Goal: Download file/media

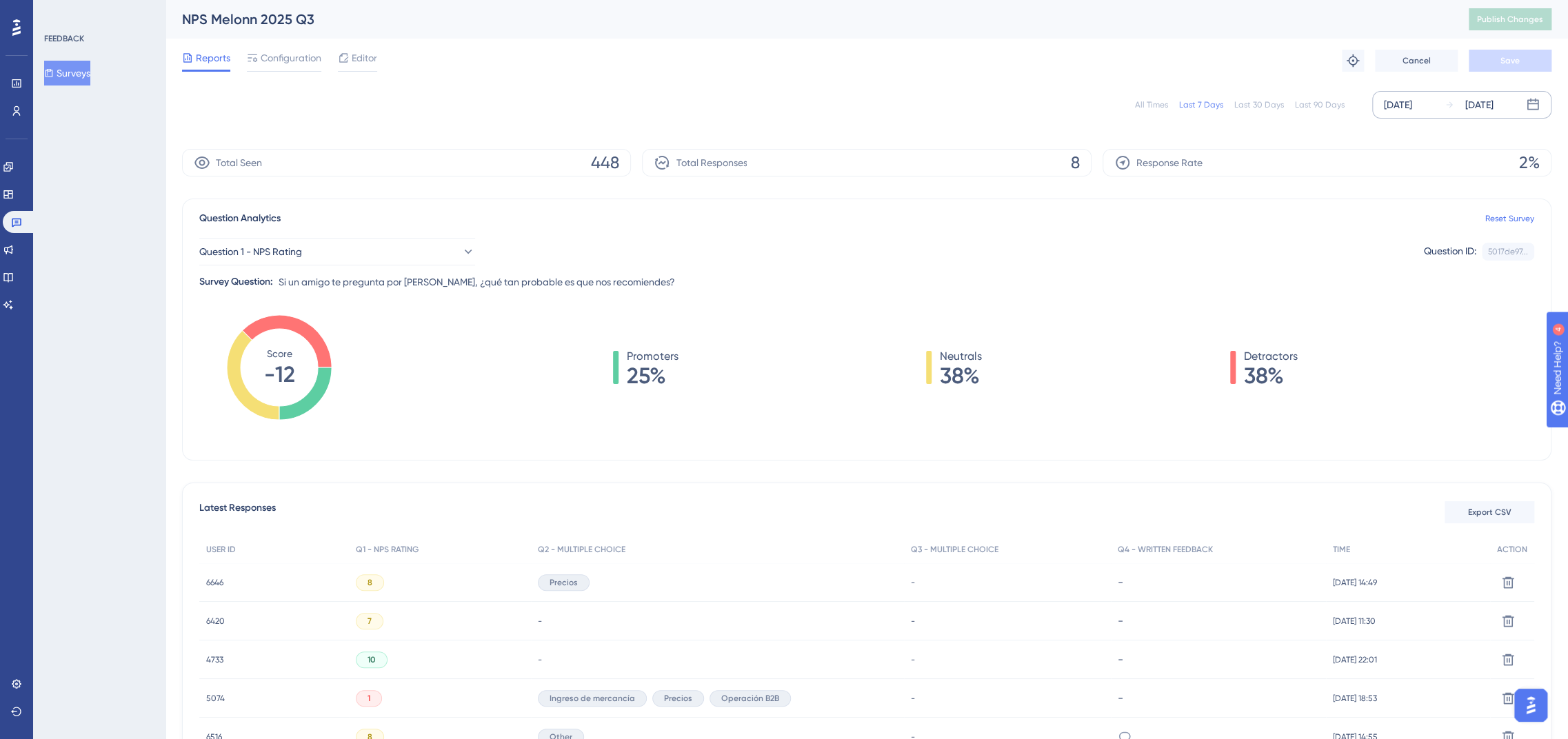
click at [1406, 103] on div "[DATE]" at bounding box center [1397, 105] width 28 height 17
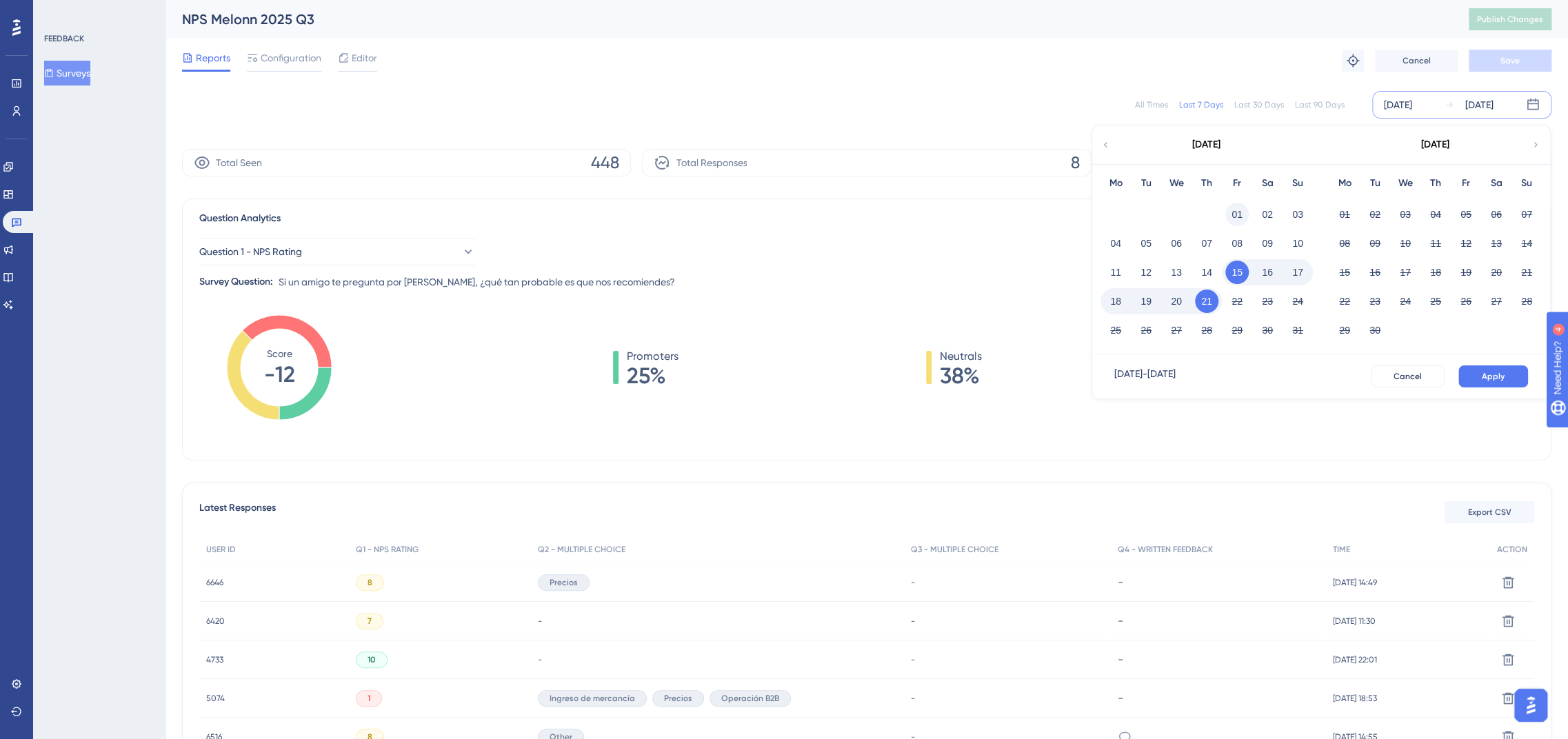
click at [1238, 211] on button "01" at bounding box center [1237, 214] width 24 height 23
click at [1512, 380] on button "Apply" at bounding box center [1493, 376] width 70 height 22
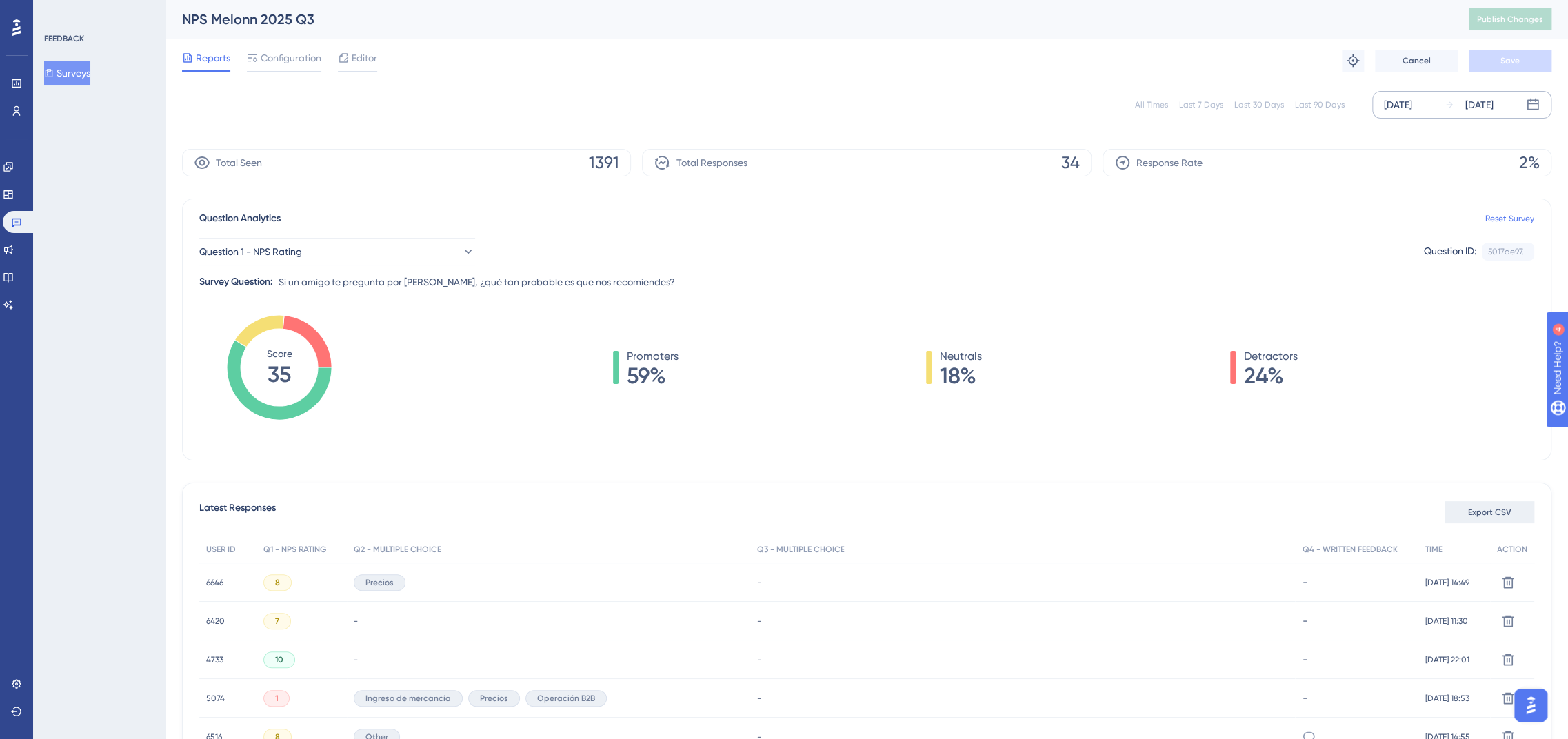
click at [1503, 509] on span "Export CSV" at bounding box center [1489, 512] width 43 height 11
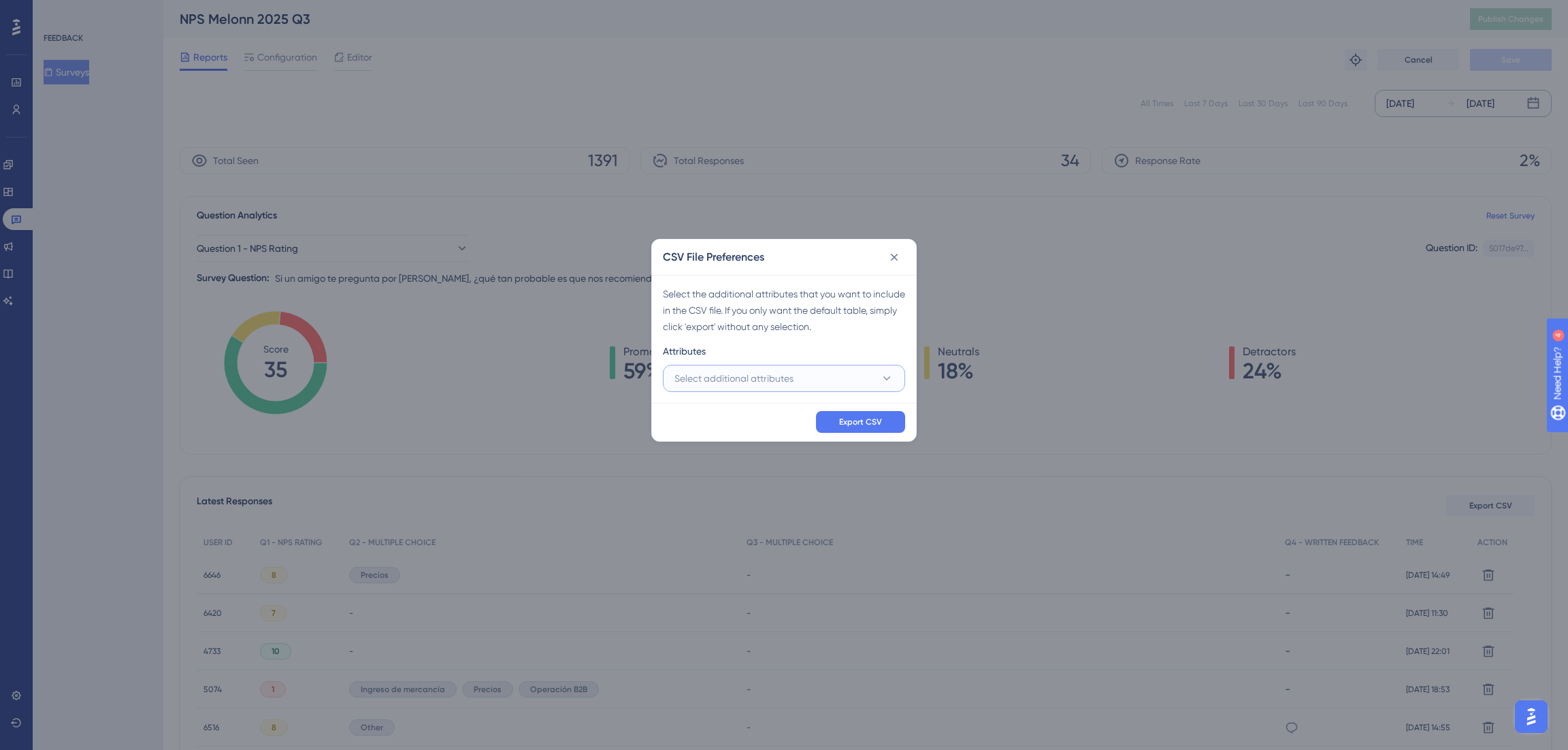
click at [814, 388] on button "Select additional attributes" at bounding box center [784, 378] width 242 height 27
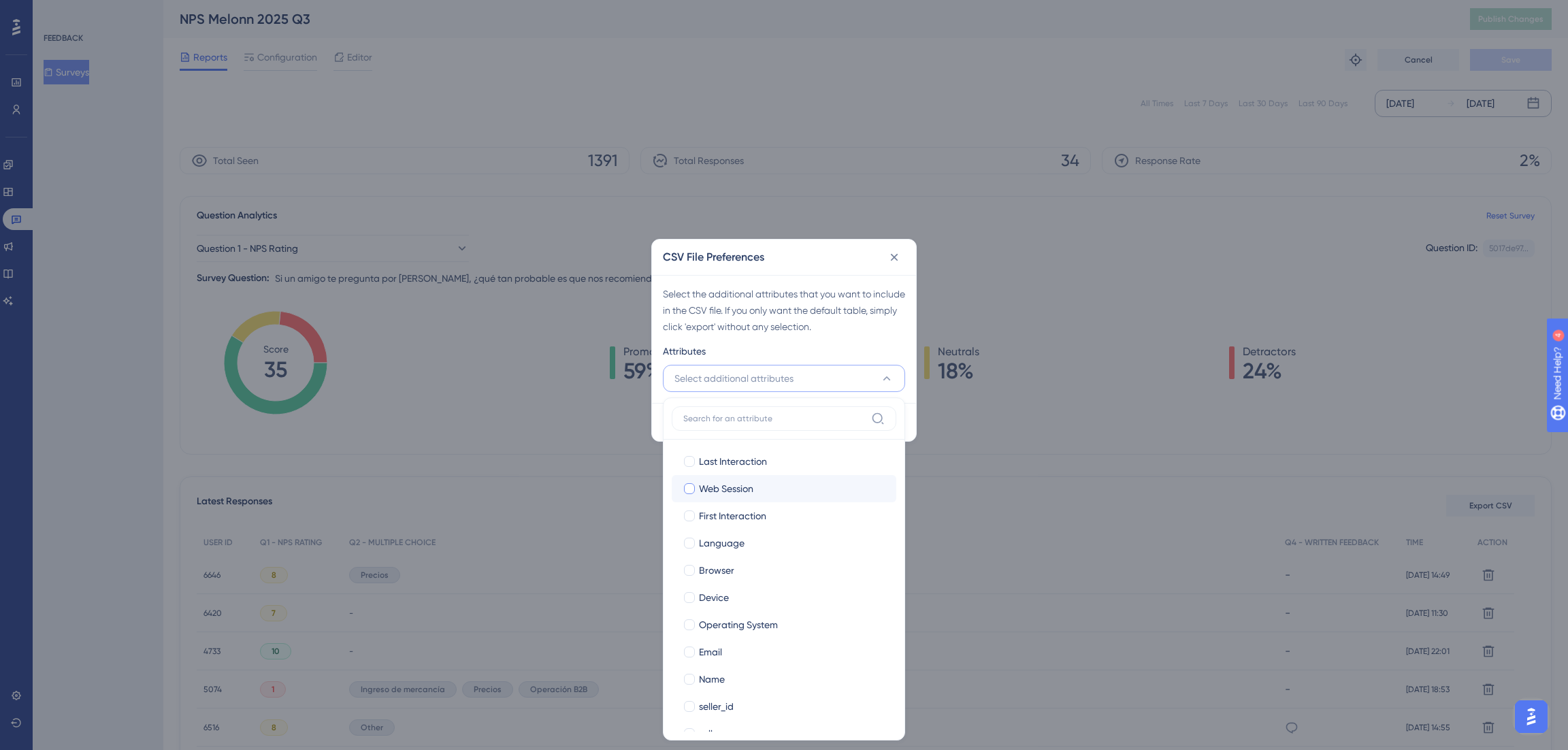
click at [748, 479] on label "Web Session Web Session" at bounding box center [784, 489] width 225 height 27
click at [690, 489] on input "Web Session" at bounding box center [689, 489] width 1 height 1
checkbox input "false"
click at [729, 462] on span "Last Interaction" at bounding box center [733, 462] width 68 height 16
checkbox input "true"
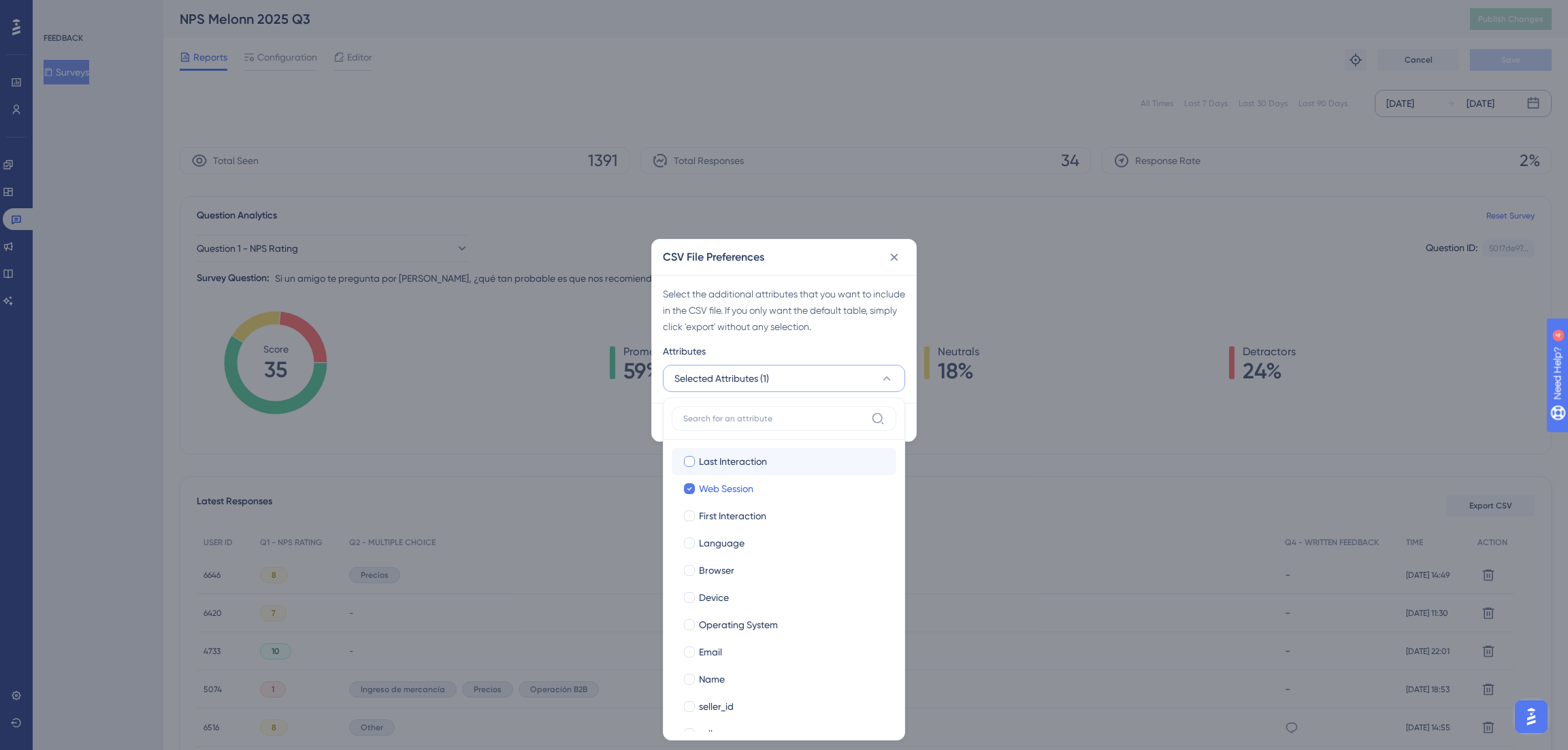
checkbox input "true"
click at [724, 502] on label "First Interaction First Interaction" at bounding box center [784, 516] width 225 height 27
click at [690, 516] on input "First Interaction" at bounding box center [689, 516] width 1 height 1
click at [714, 548] on span "Language" at bounding box center [722, 543] width 46 height 16
checkbox input "true"
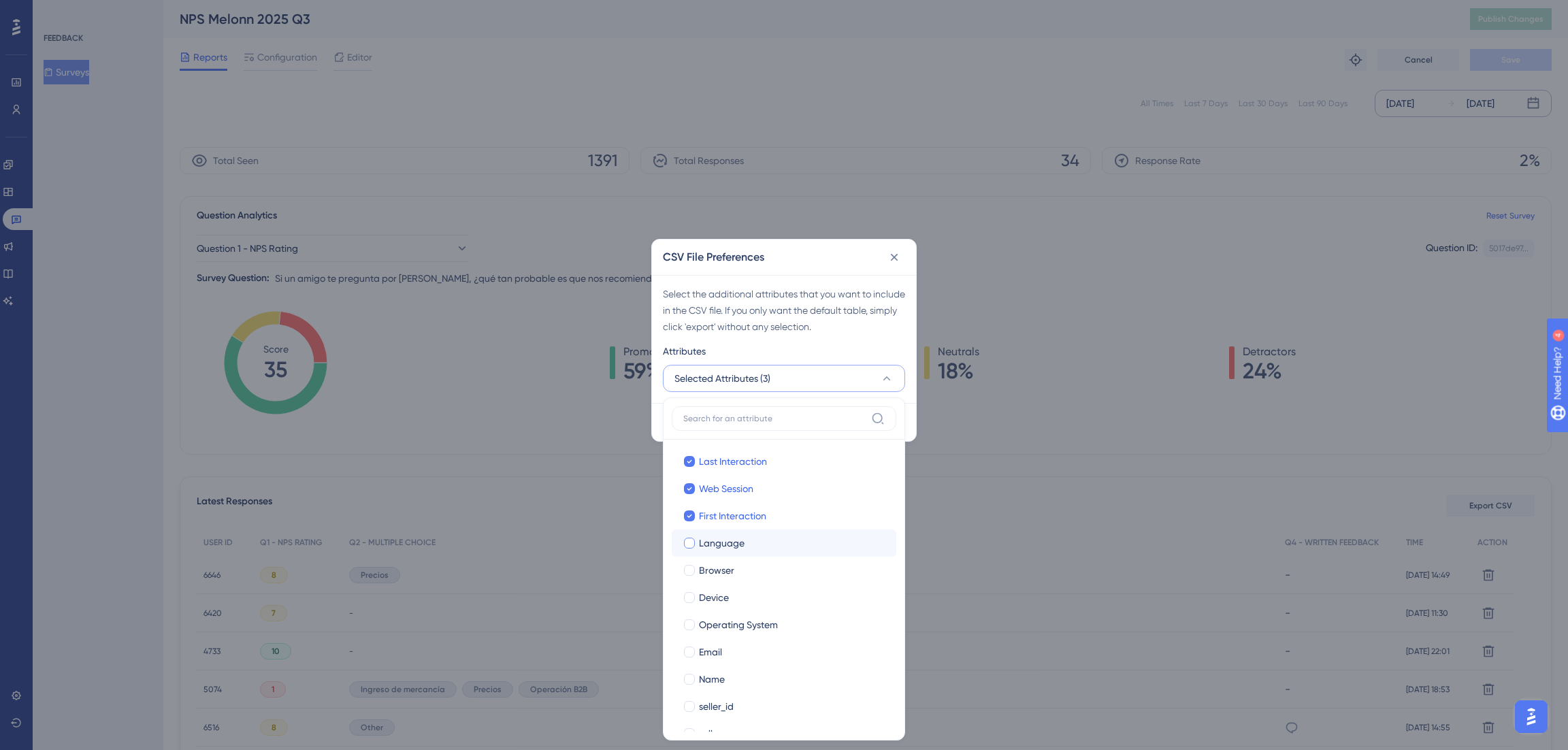
checkbox input "true"
click at [713, 574] on span "Browser" at bounding box center [716, 570] width 35 height 16
checkbox input "true"
click at [713, 601] on span "Device" at bounding box center [714, 598] width 30 height 16
checkbox input "true"
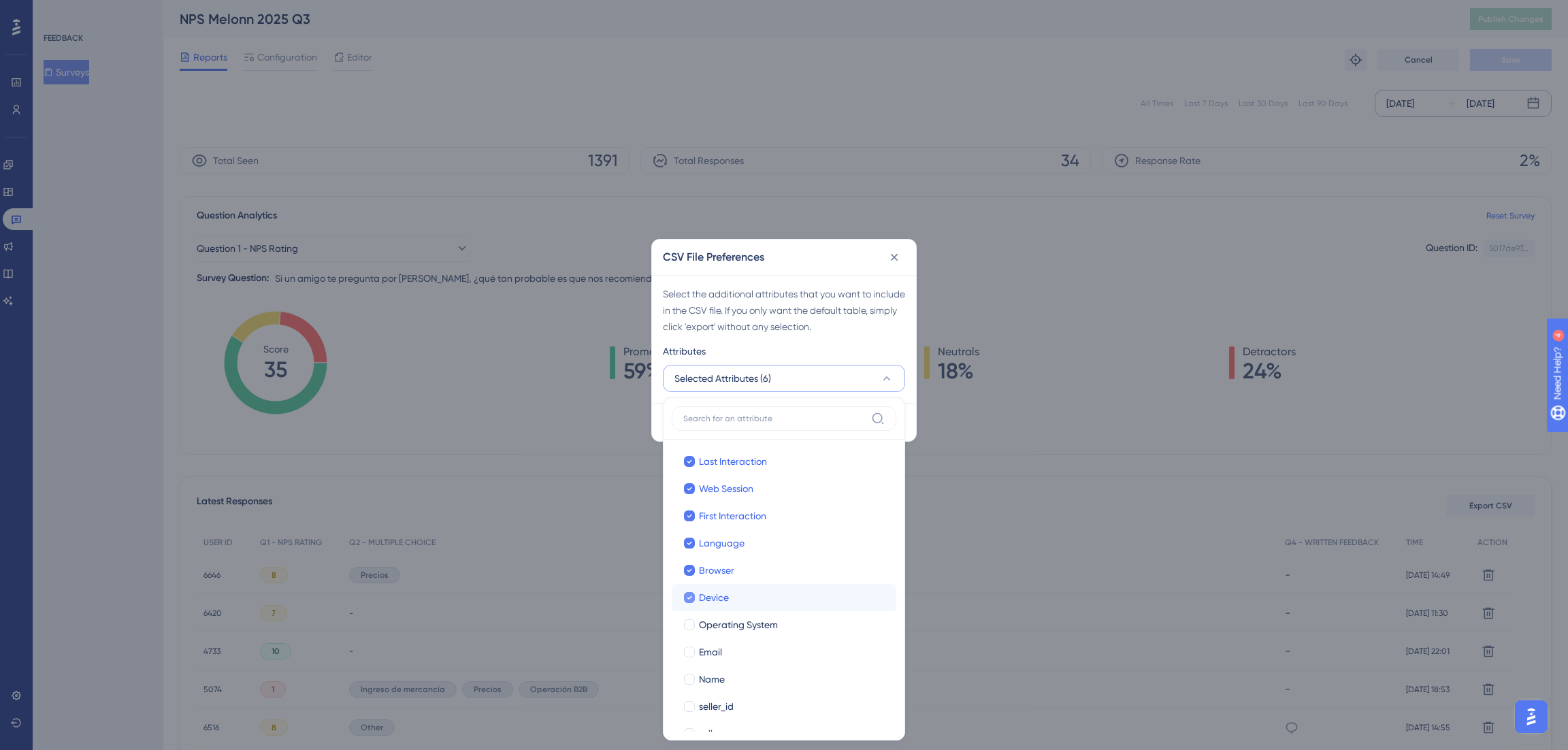
scroll to position [50, 0]
click at [707, 579] on span "Operating System" at bounding box center [738, 575] width 79 height 16
checkbox input "true"
click at [706, 617] on label "Name Name" at bounding box center [784, 629] width 225 height 27
click at [690, 680] on input "Name" at bounding box center [689, 680] width 1 height 1
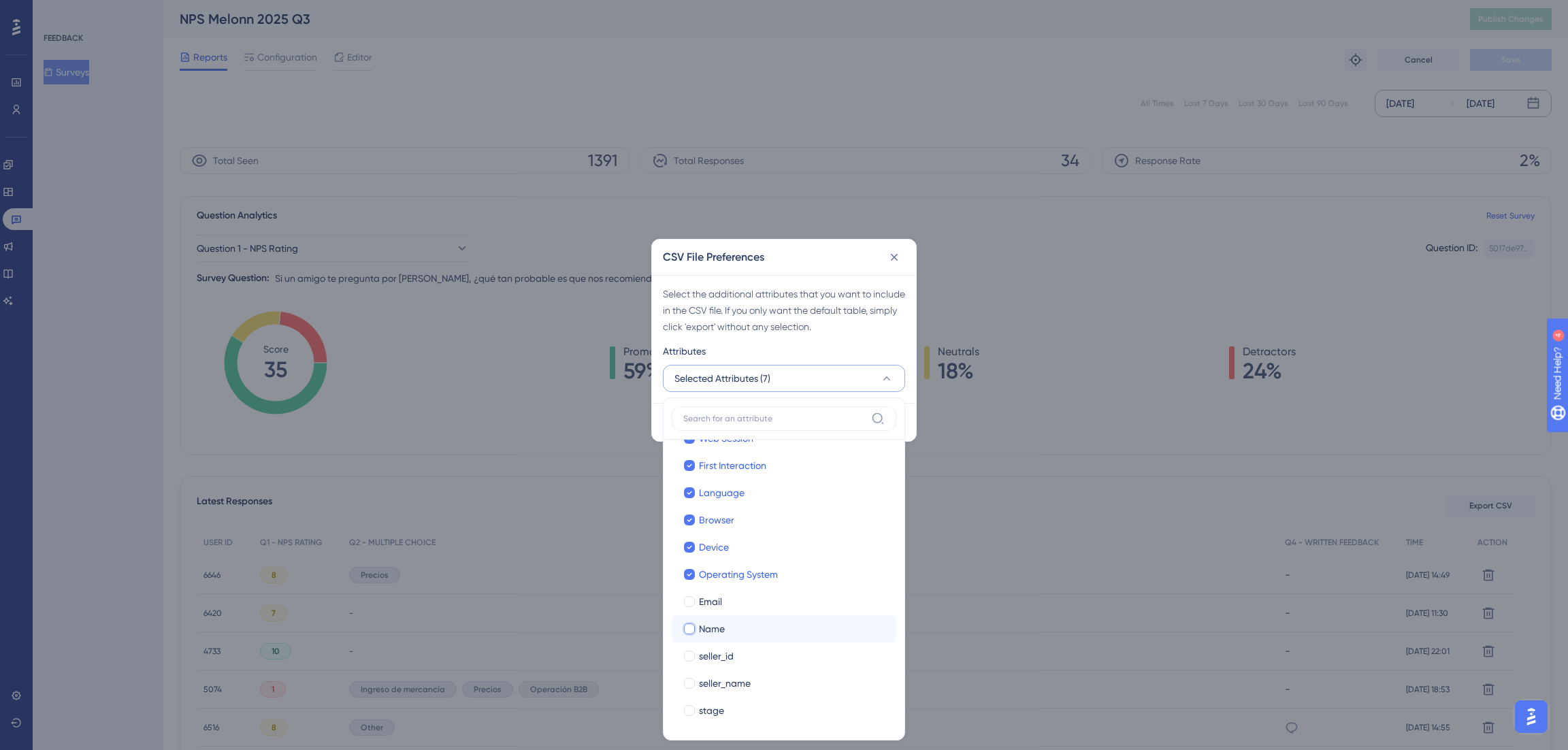
checkbox input "false"
click at [705, 597] on span "Email" at bounding box center [710, 602] width 23 height 16
checkbox input "true"
click at [707, 660] on span "seller_id" at bounding box center [716, 656] width 34 height 16
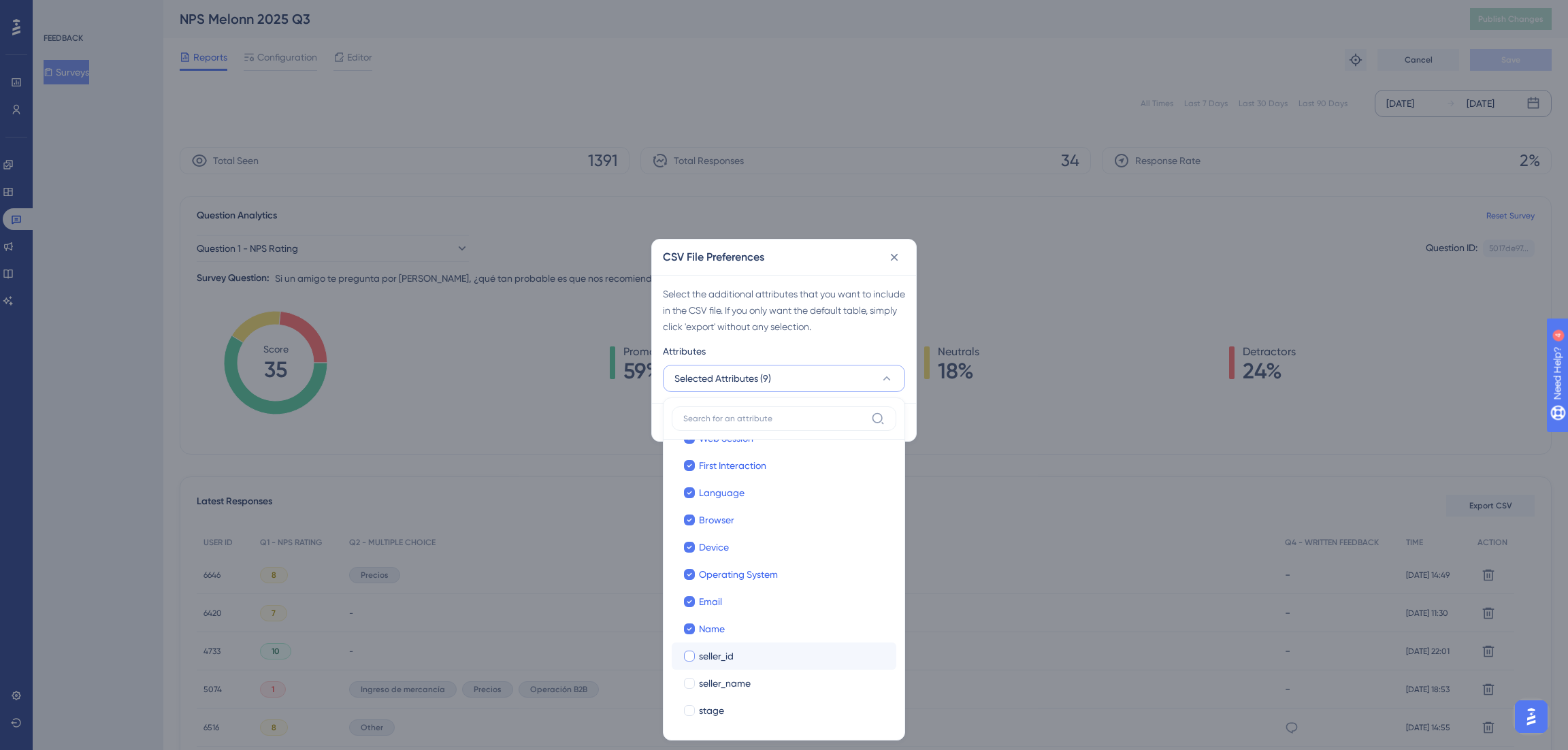
checkbox input "true"
click at [707, 682] on span "seller_name" at bounding box center [724, 683] width 52 height 16
checkbox input "true"
click at [707, 710] on span "stage" at bounding box center [712, 710] width 25 height 16
checkbox input "true"
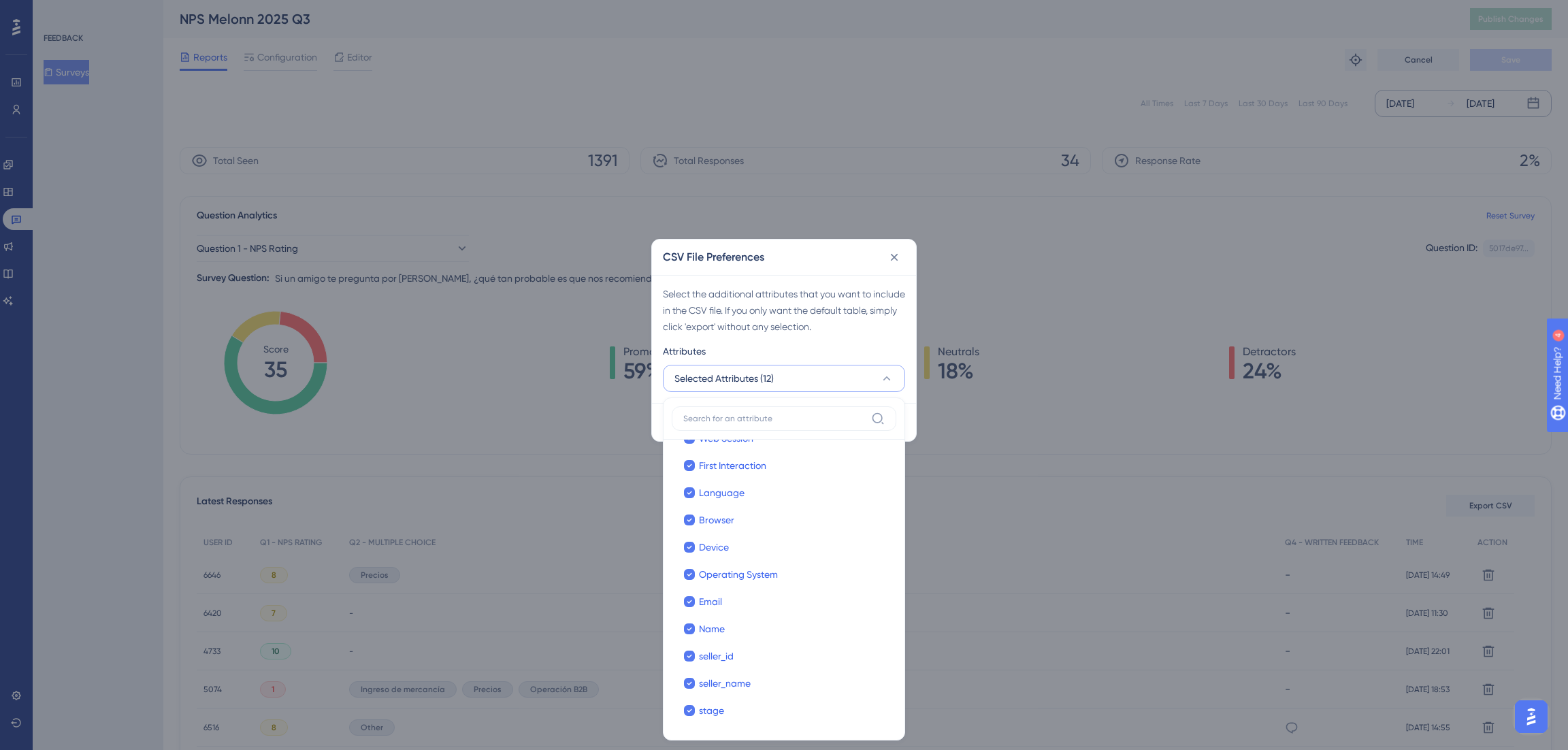
click at [718, 351] on div "Attributes" at bounding box center [784, 353] width 242 height 22
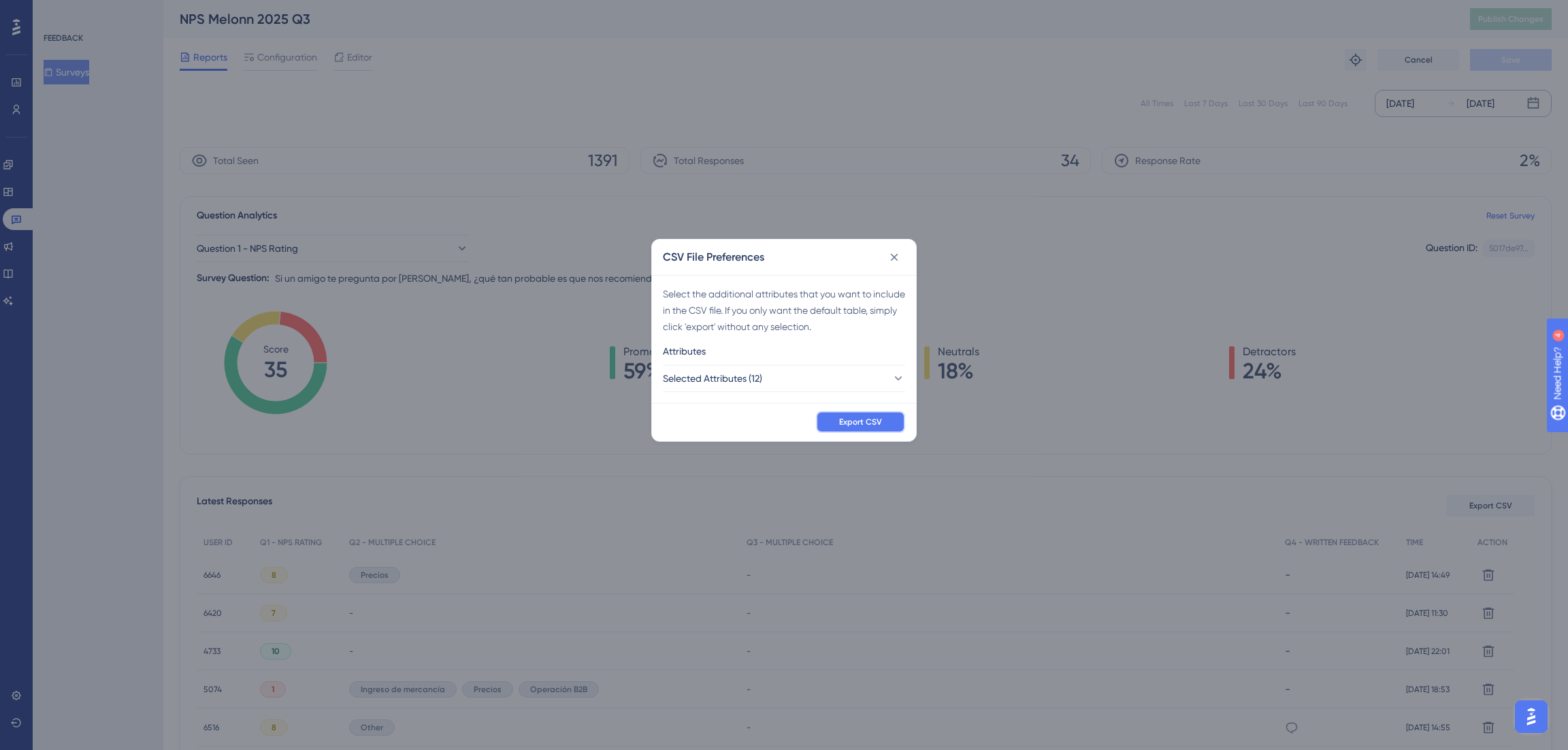
click at [866, 422] on span "Export CSV" at bounding box center [860, 422] width 43 height 11
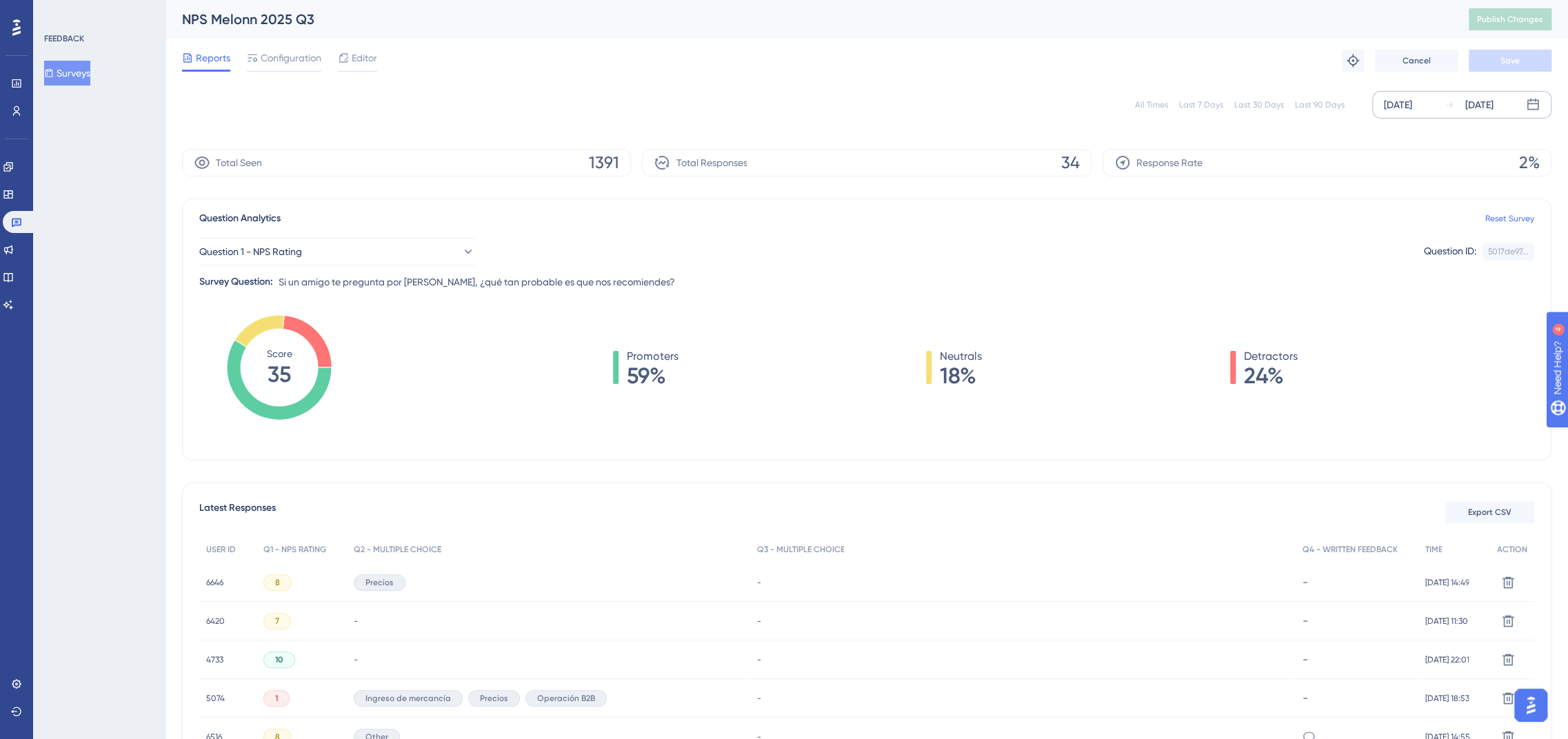
click at [113, 238] on div "FEEDBACK Surveys" at bounding box center [99, 369] width 133 height 739
click at [1393, 98] on div "[DATE]" at bounding box center [1397, 105] width 28 height 17
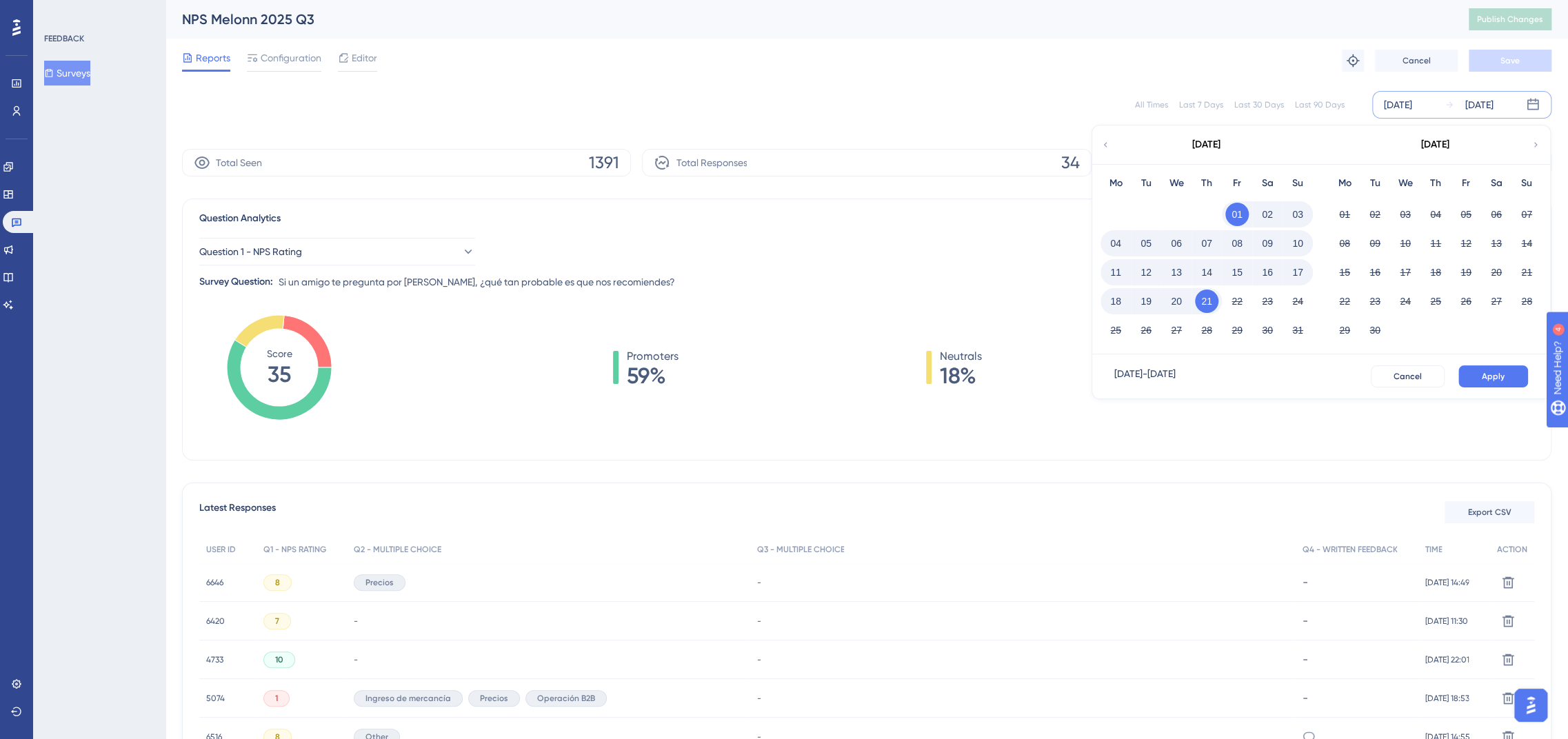
click at [877, 166] on div "Total Responses 34" at bounding box center [867, 162] width 449 height 27
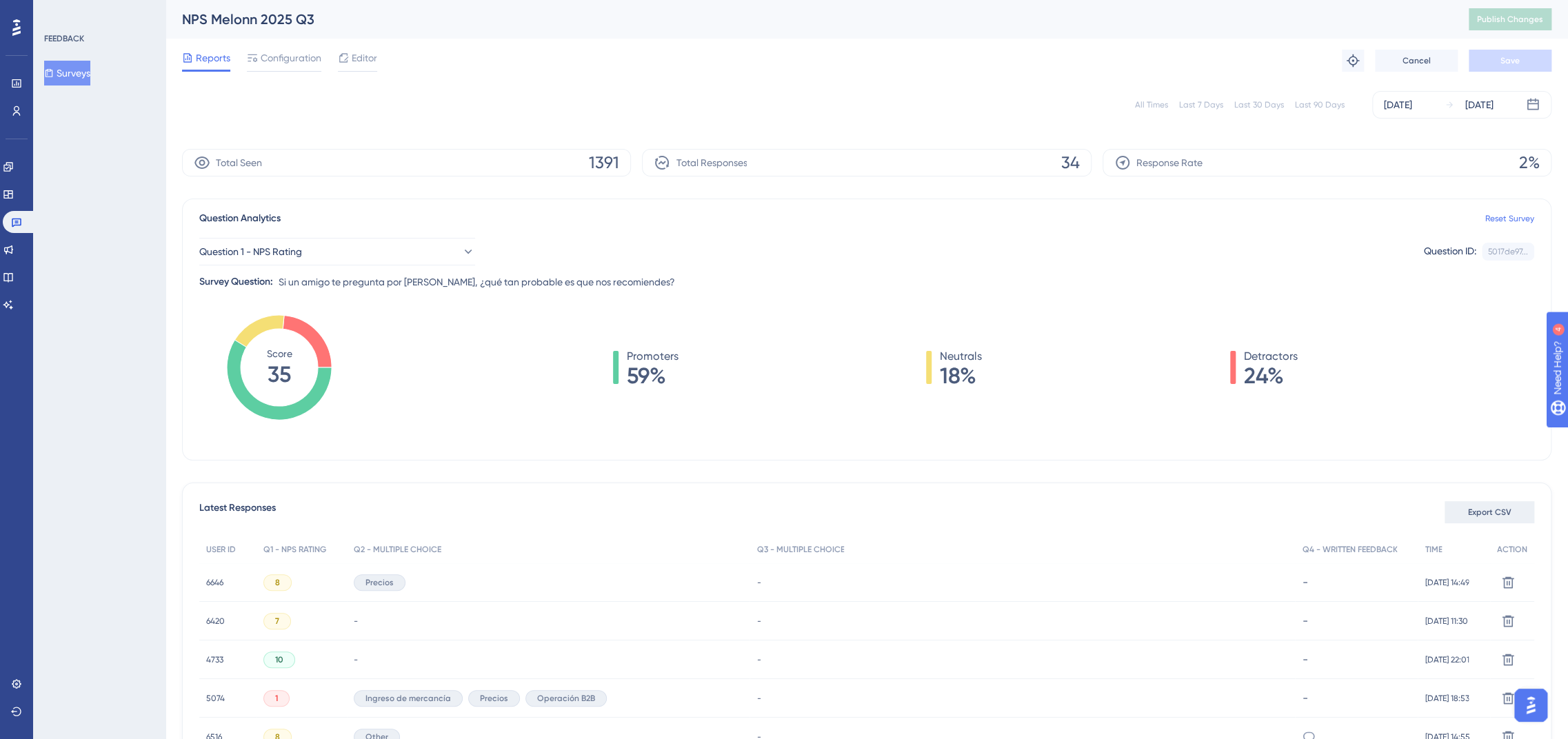
click at [1510, 513] on span "Export CSV" at bounding box center [1489, 512] width 43 height 11
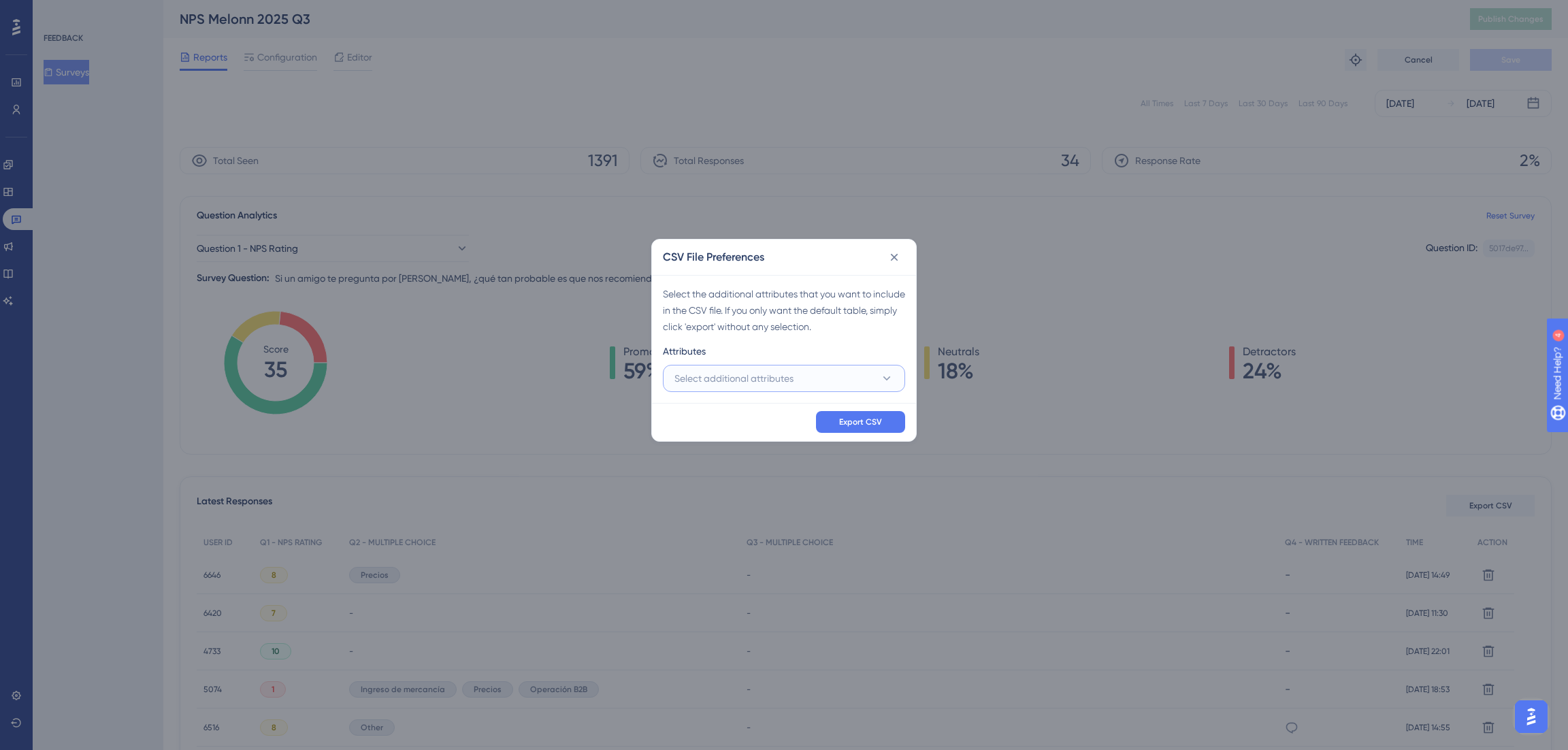
click at [742, 381] on span "Select additional attributes" at bounding box center [733, 379] width 119 height 16
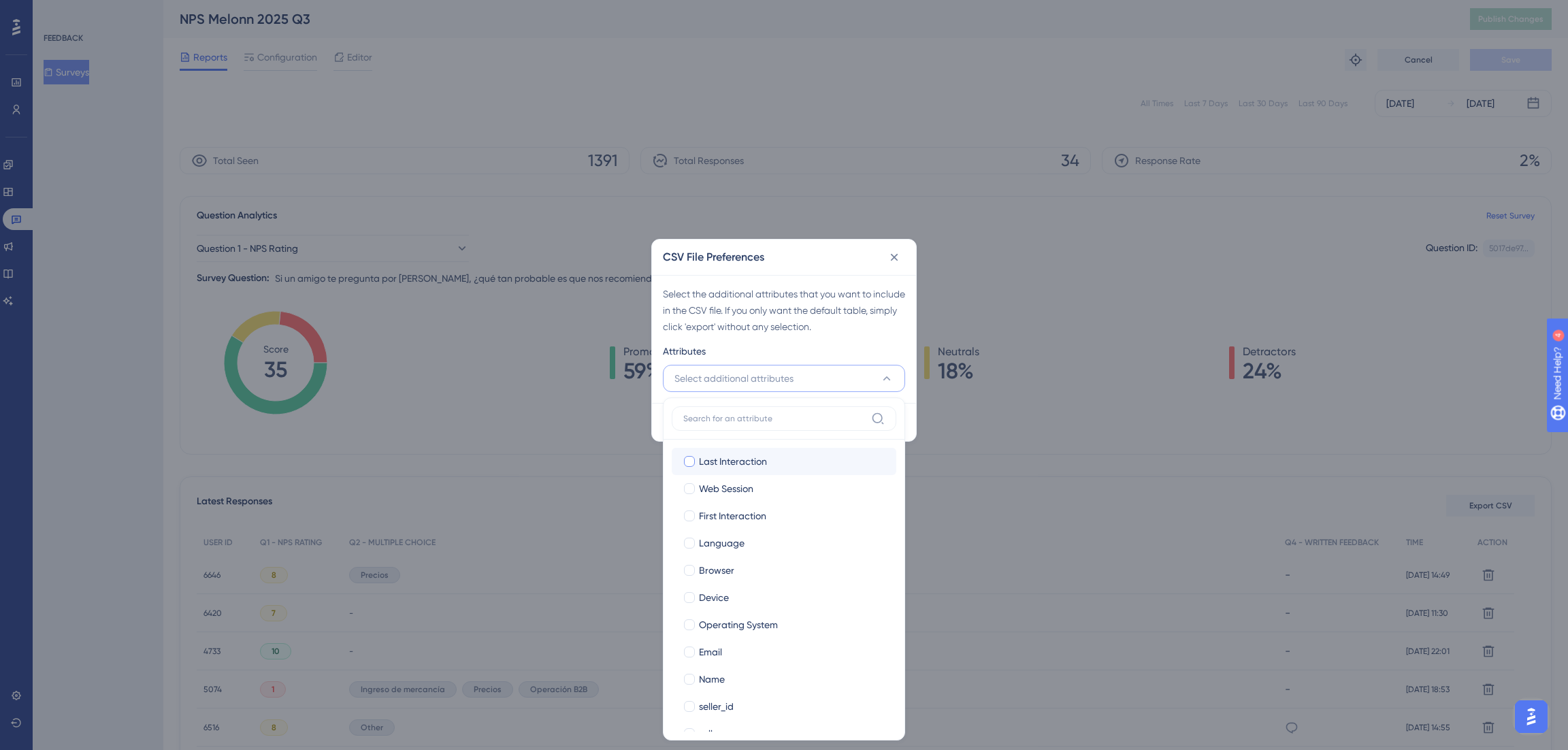
click at [752, 460] on span "Last Interaction" at bounding box center [733, 462] width 68 height 16
checkbox input "true"
click at [743, 486] on span "Web Session" at bounding box center [726, 489] width 55 height 16
checkbox input "true"
click at [735, 515] on span "First Interaction" at bounding box center [733, 516] width 67 height 16
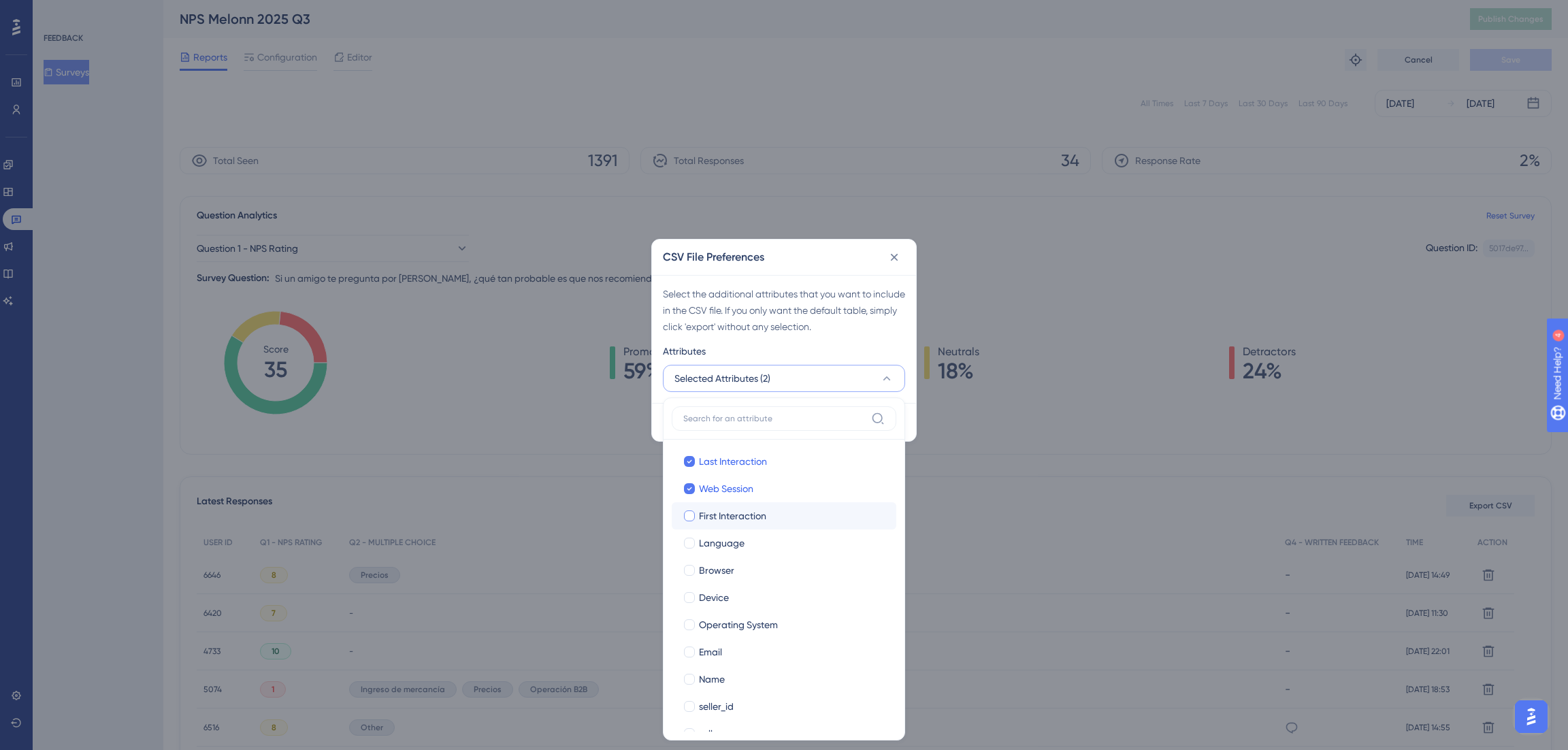
checkbox input "true"
click at [727, 547] on span "Language" at bounding box center [722, 543] width 46 height 16
checkbox input "true"
click at [722, 572] on span "Browser" at bounding box center [716, 570] width 35 height 16
checkbox input "true"
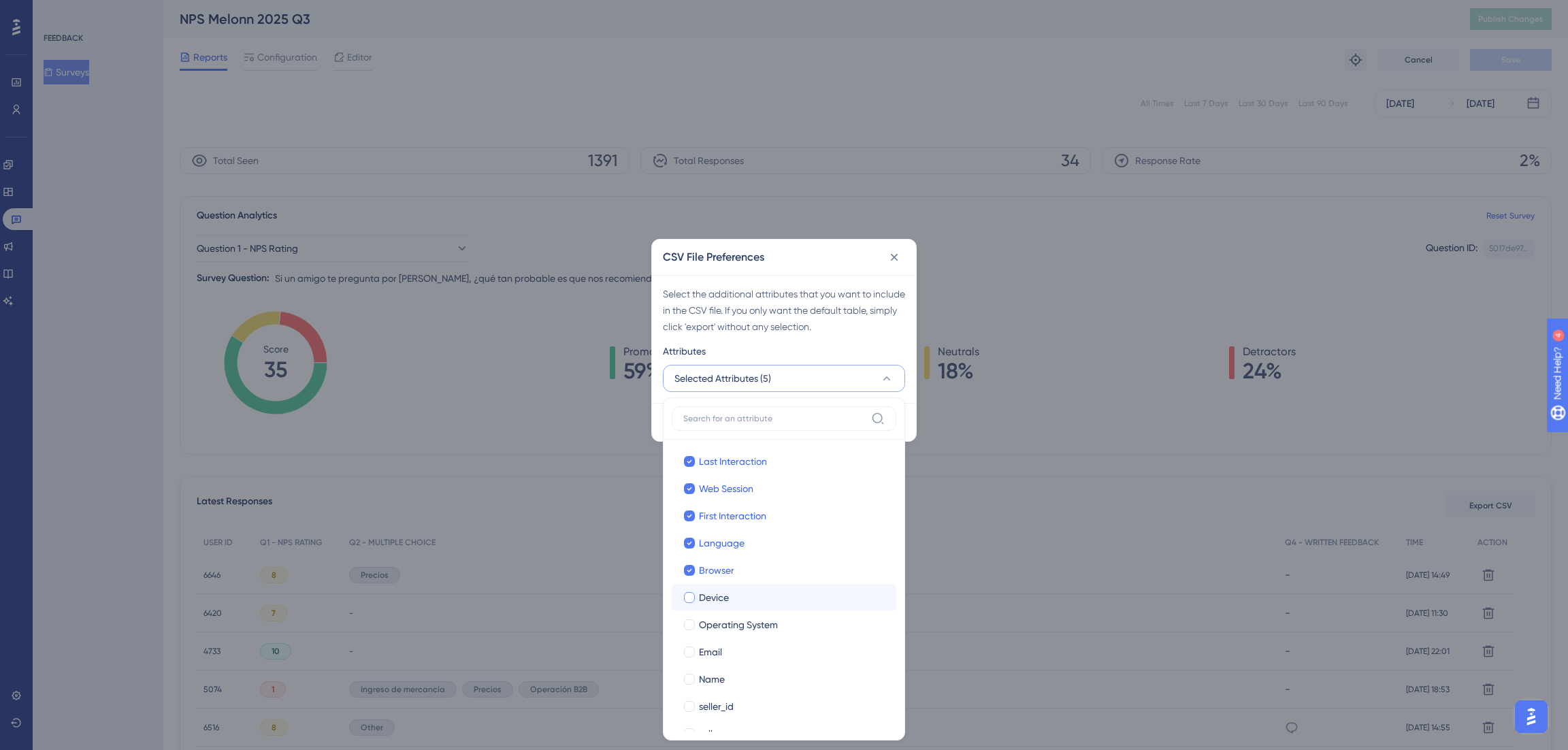
click at [722, 588] on label "[PERSON_NAME]" at bounding box center [784, 597] width 225 height 27
click at [690, 597] on input "Device" at bounding box center [689, 597] width 1 height 1
click at [722, 625] on span "Operating System" at bounding box center [738, 625] width 79 height 16
checkbox input "true"
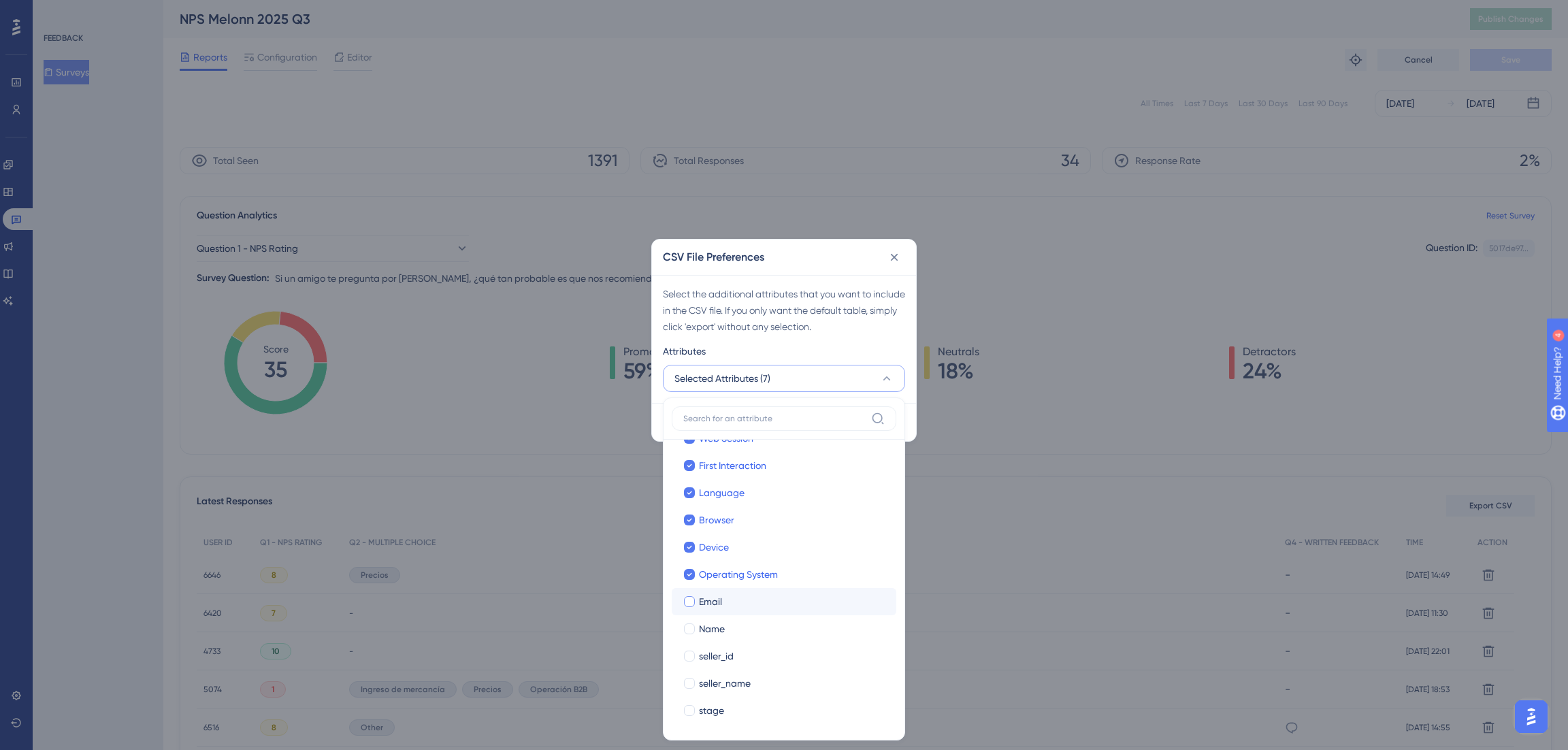
click at [713, 602] on span "Email" at bounding box center [710, 602] width 23 height 16
checkbox input "true"
click at [713, 625] on span "Name" at bounding box center [712, 629] width 26 height 16
checkbox input "true"
click at [716, 652] on span "seller_id" at bounding box center [716, 656] width 34 height 16
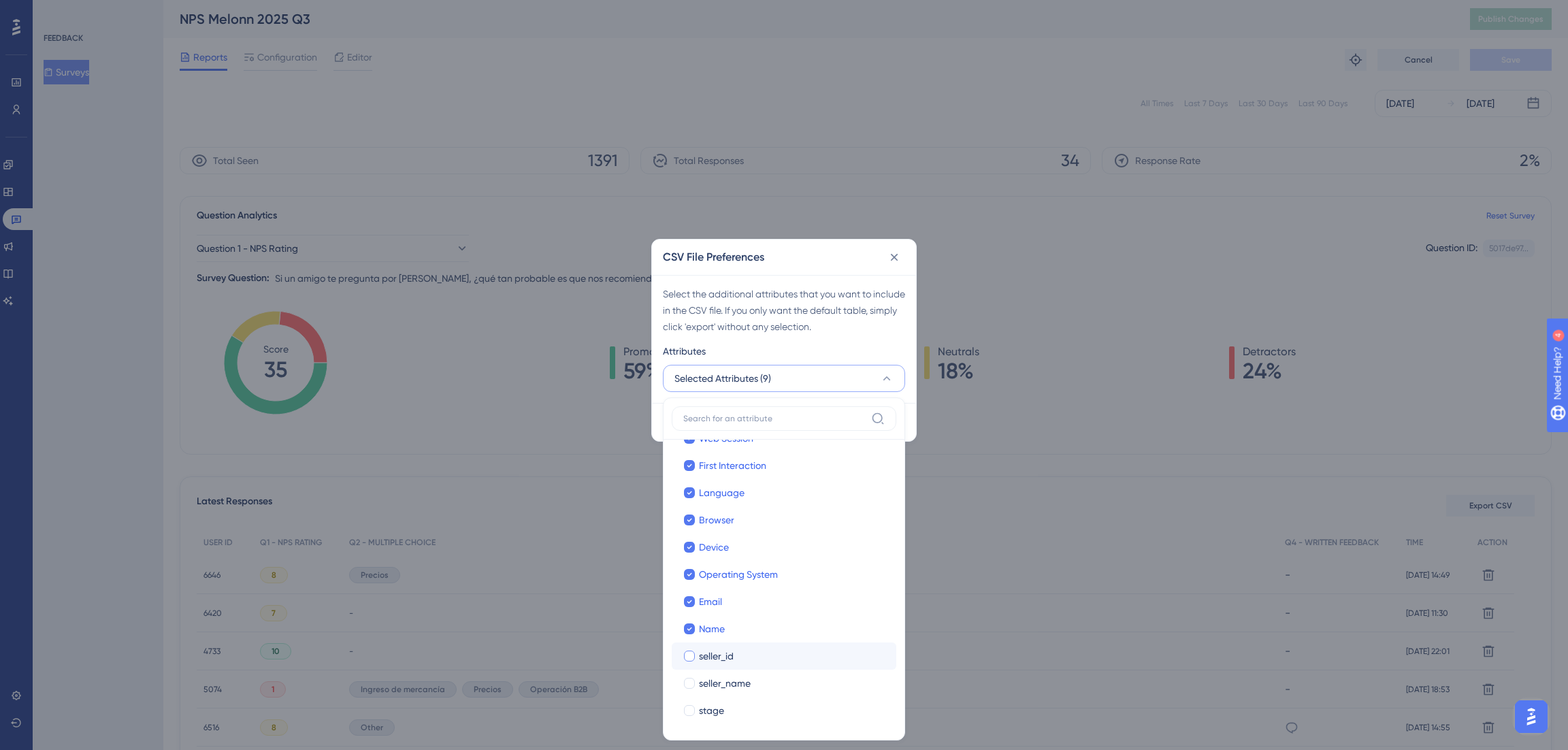
checkbox input "true"
click at [717, 685] on span "seller_name" at bounding box center [724, 683] width 52 height 16
checkbox input "true"
click at [716, 719] on label "stage stage" at bounding box center [784, 710] width 225 height 27
click at [690, 729] on input "stage" at bounding box center [689, 761] width 1 height 1
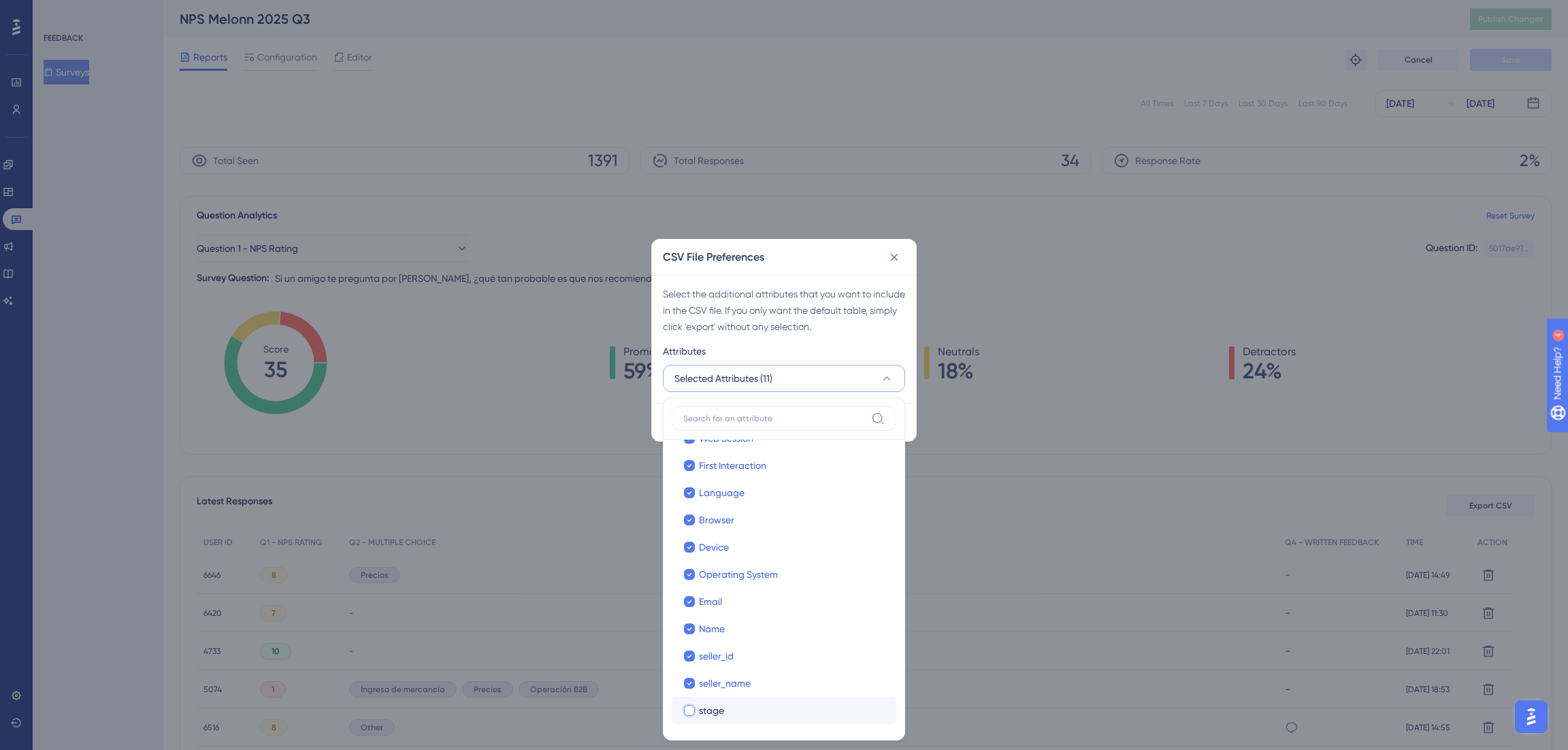
checkbox input "false"
click at [817, 327] on div "Select the additional attributes that you want to include in the CSV file. If y…" at bounding box center [784, 310] width 242 height 49
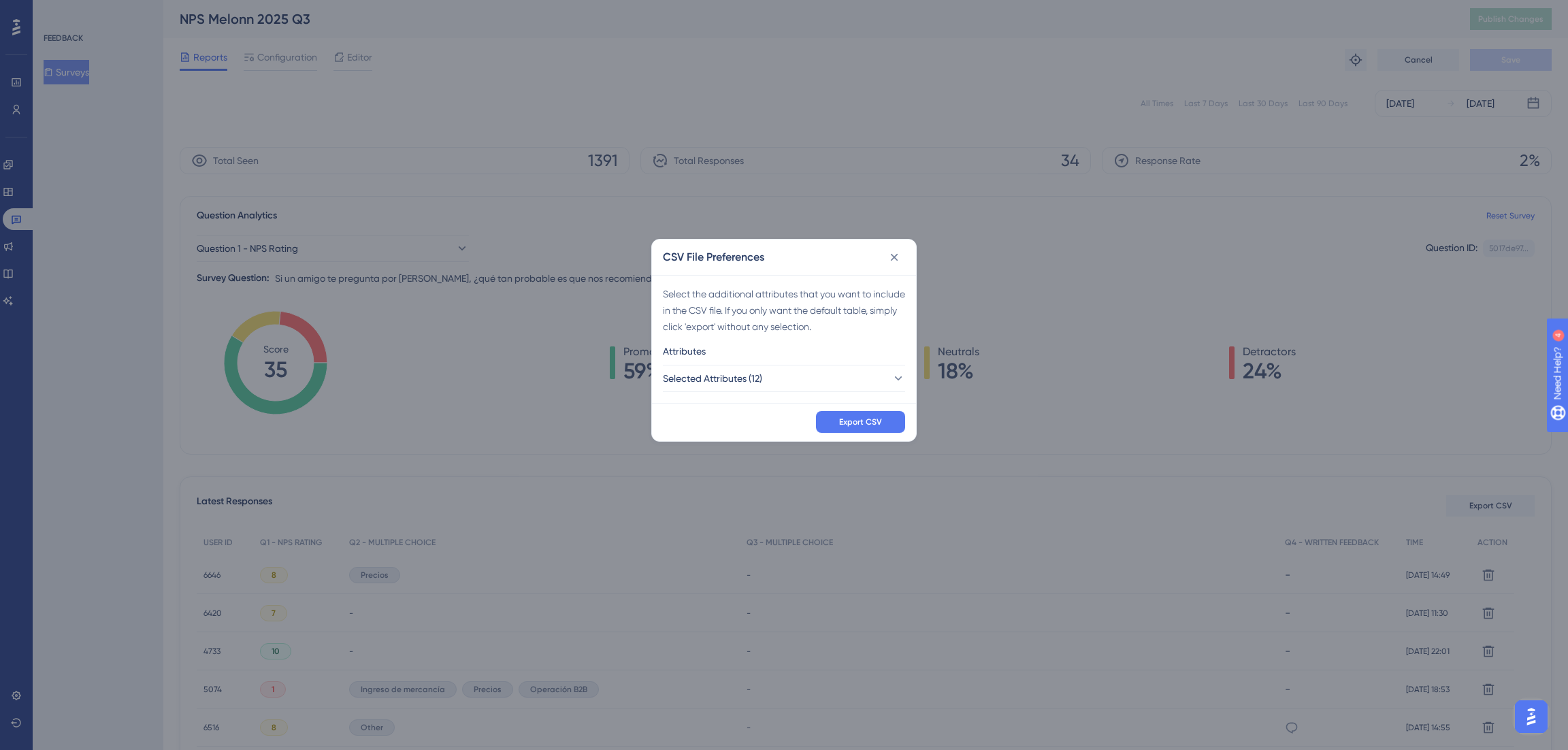
click at [863, 434] on div "Export CSV" at bounding box center [784, 421] width 264 height 38
click at [863, 426] on span "Export CSV" at bounding box center [860, 422] width 43 height 11
